Goal: Transaction & Acquisition: Obtain resource

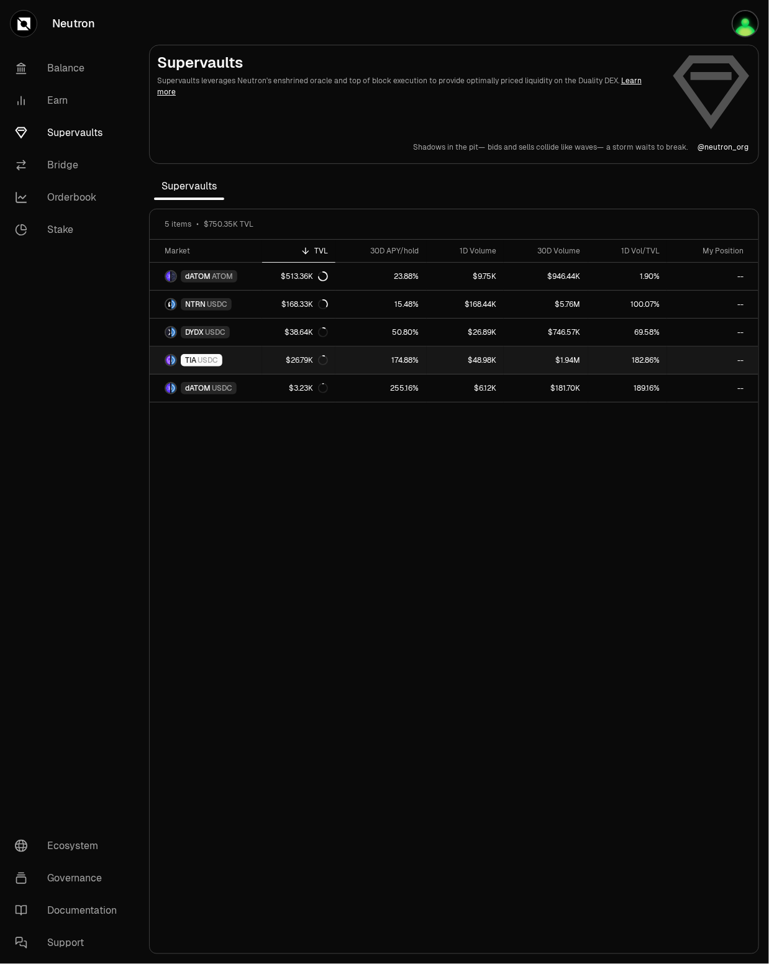
click at [211, 358] on span "USDC" at bounding box center [207, 360] width 20 height 10
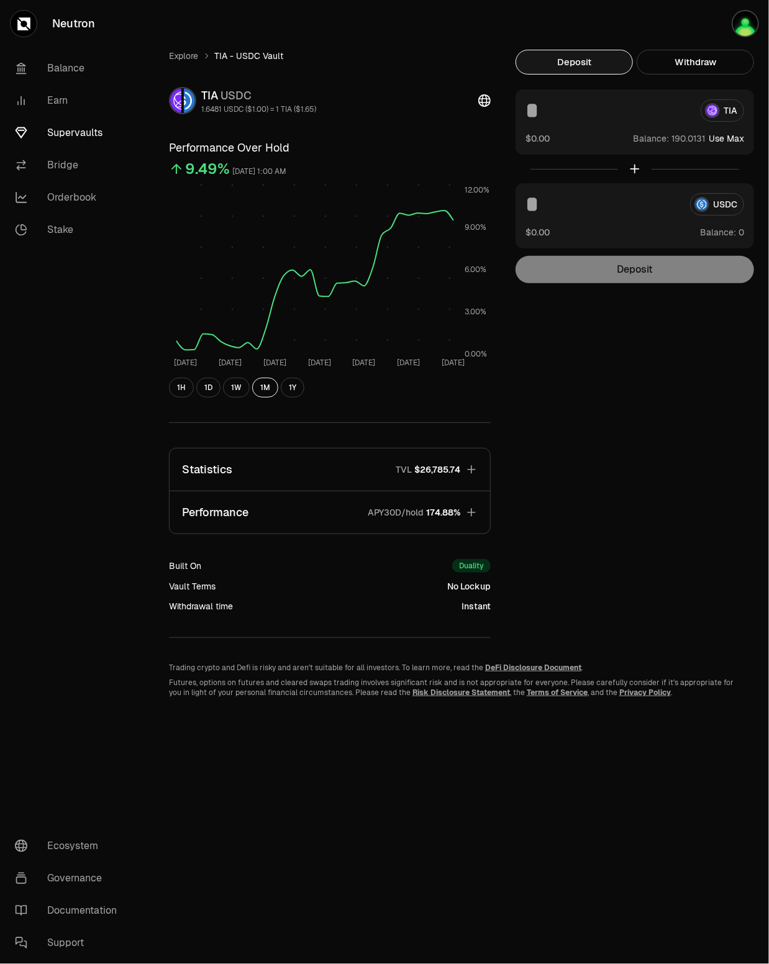
click at [577, 112] on input at bounding box center [607, 110] width 165 height 22
click at [581, 218] on div "USDC $0.00 Balance:" at bounding box center [634, 215] width 238 height 65
click at [583, 199] on input at bounding box center [602, 204] width 155 height 22
click at [636, 170] on div at bounding box center [634, 169] width 238 height 29
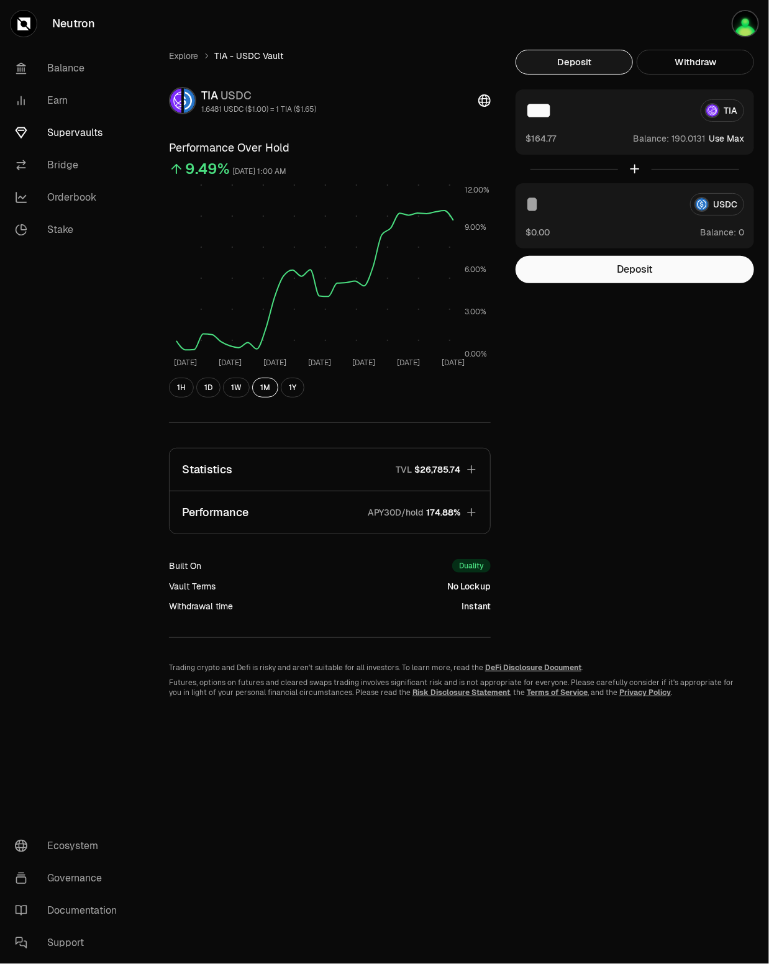
click at [636, 170] on div at bounding box center [634, 169] width 238 height 29
click at [622, 273] on button "Deposit" at bounding box center [634, 269] width 238 height 27
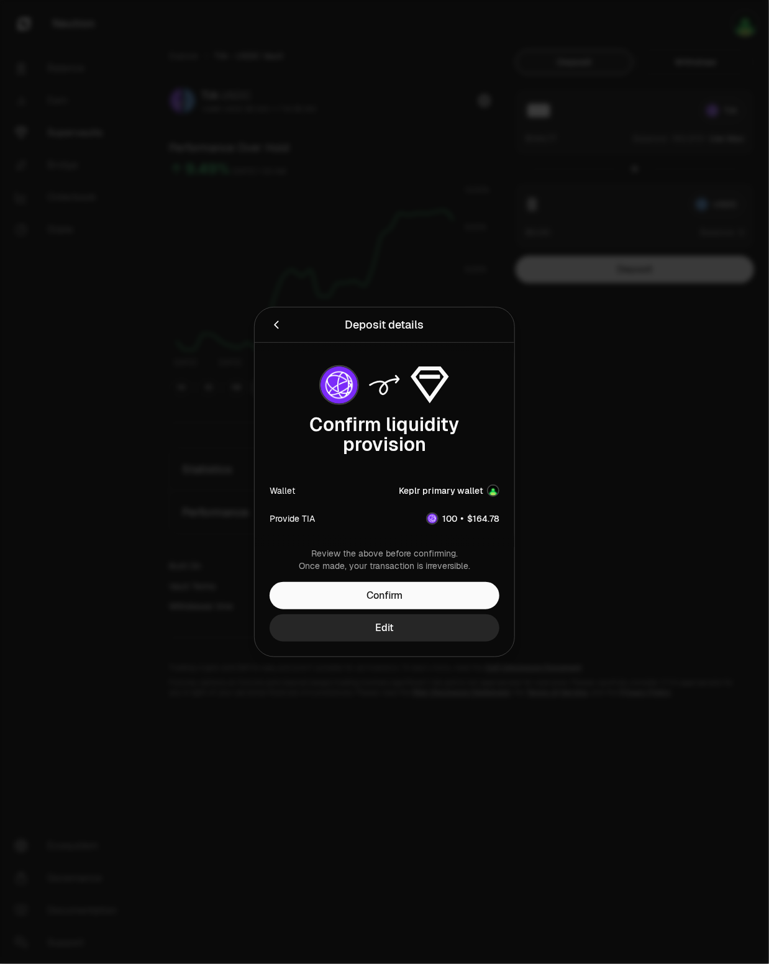
click at [273, 322] on icon "Back" at bounding box center [276, 325] width 14 height 14
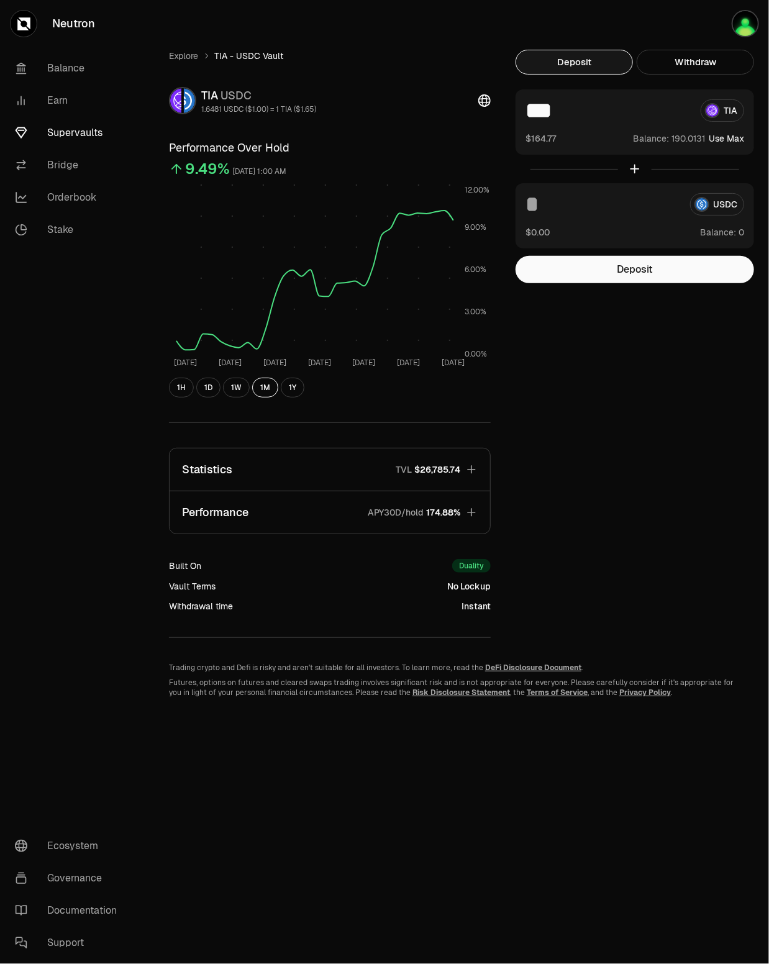
click at [574, 122] on div "*** TIA $164.77 Balance: Use Max" at bounding box center [634, 121] width 238 height 65
click at [566, 104] on input "***" at bounding box center [607, 110] width 165 height 22
type input "**"
click at [623, 273] on button "Deposit" at bounding box center [634, 269] width 238 height 27
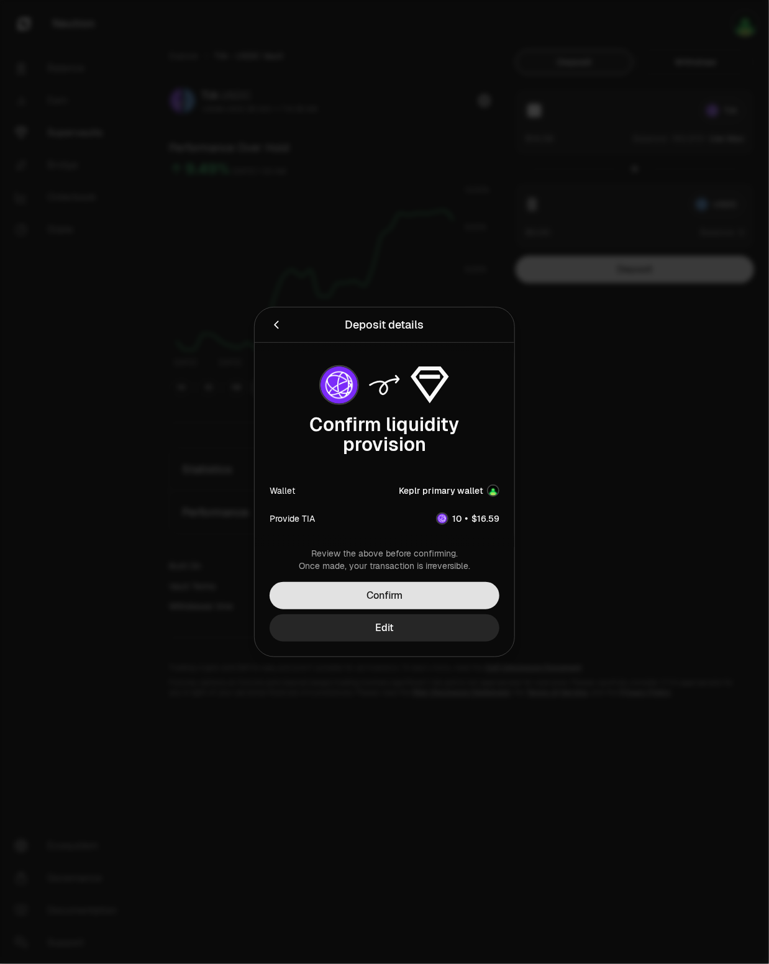
click at [391, 600] on button "Confirm" at bounding box center [384, 595] width 230 height 27
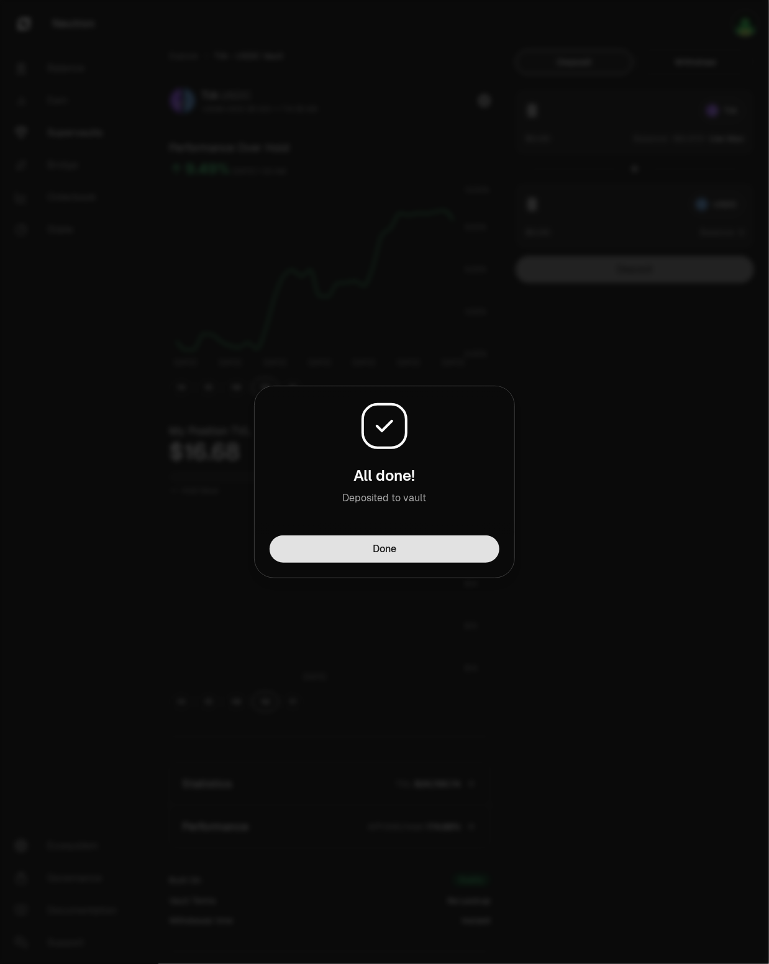
click at [358, 554] on button "Done" at bounding box center [384, 548] width 230 height 27
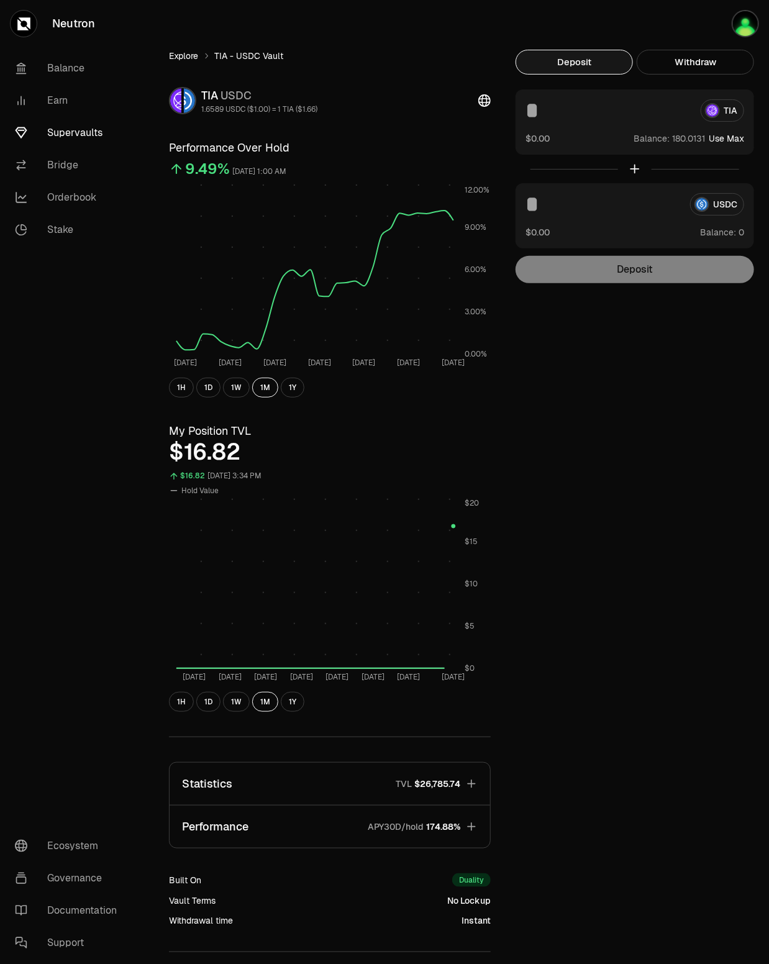
click at [198, 57] on link "Explore" at bounding box center [183, 56] width 29 height 12
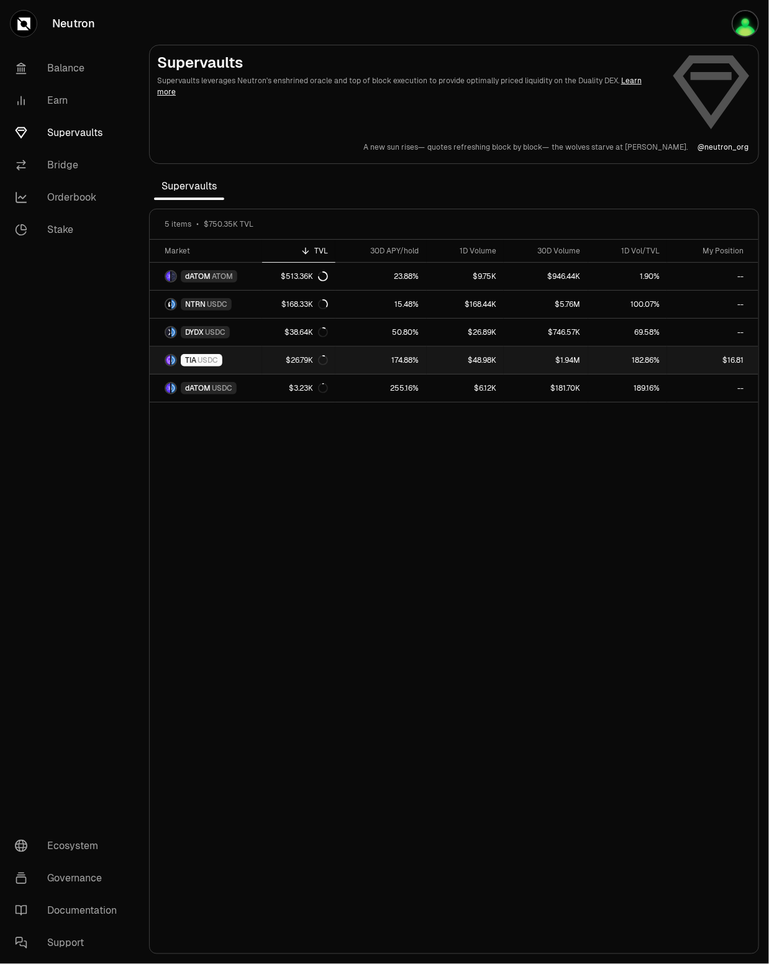
click at [668, 363] on link "$16.81" at bounding box center [712, 359] width 91 height 27
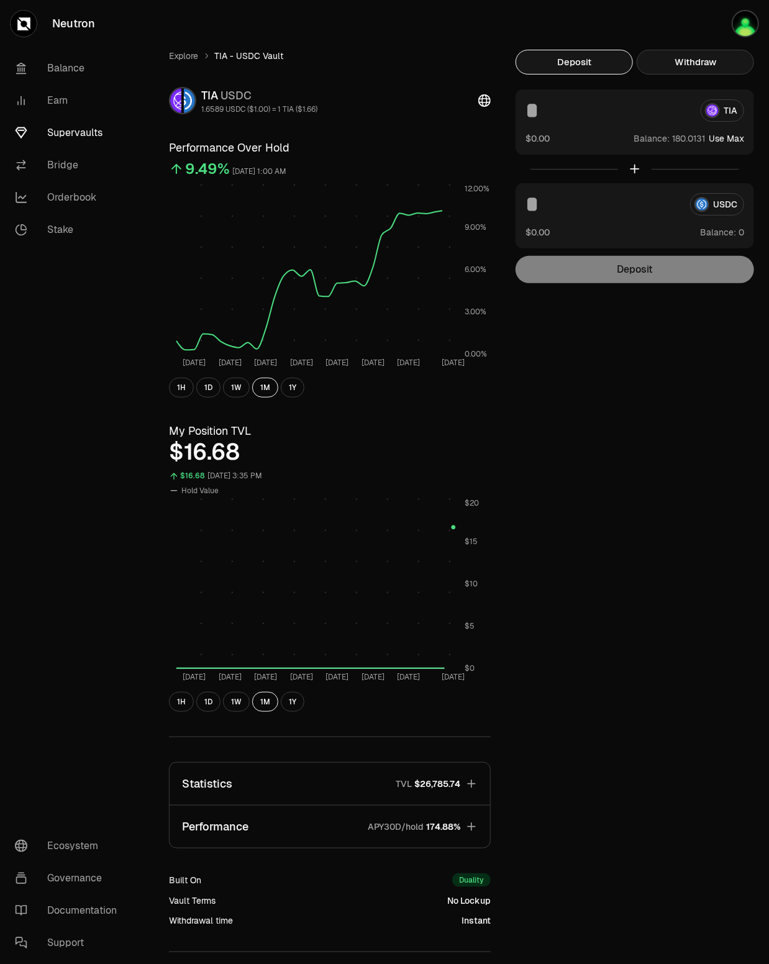
click at [671, 54] on button "Withdraw" at bounding box center [694, 62] width 117 height 25
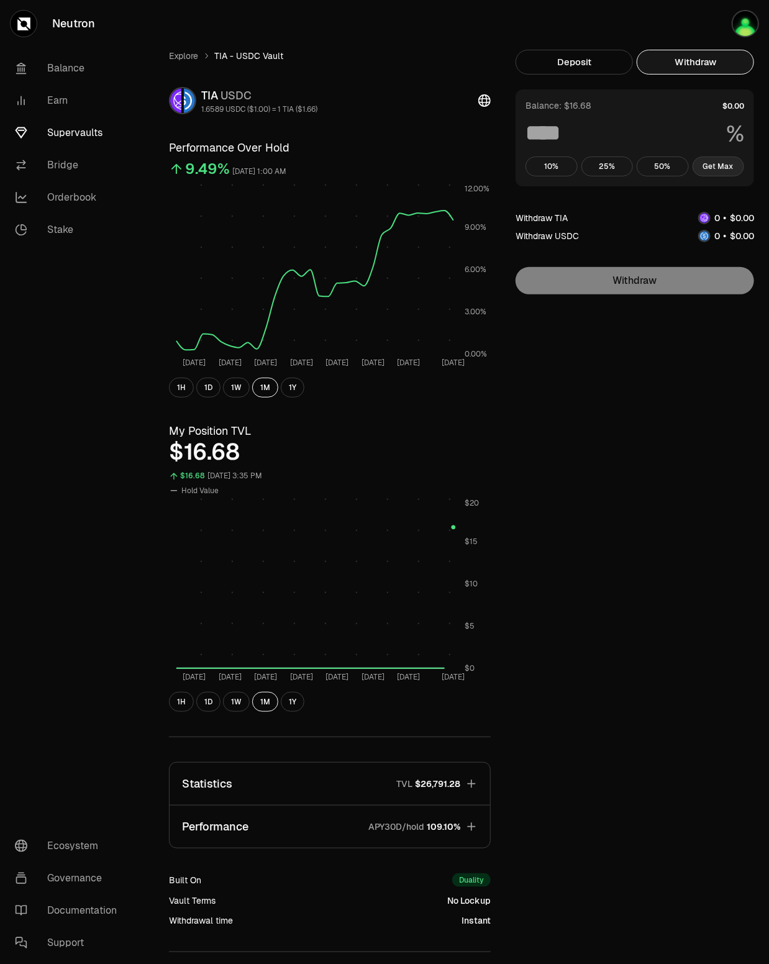
click at [710, 171] on button "Get Max" at bounding box center [718, 166] width 52 height 20
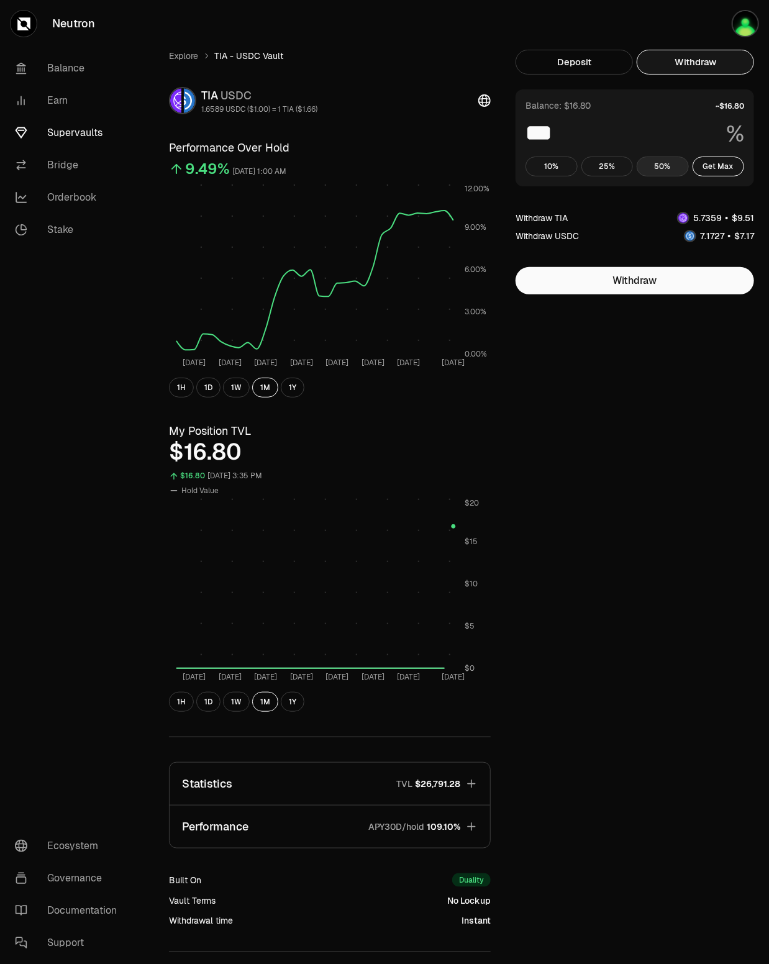
click at [668, 164] on button "50%" at bounding box center [662, 166] width 52 height 20
click at [737, 168] on button "Get Max" at bounding box center [718, 166] width 52 height 20
type input "***"
